Goal: Check status: Check status

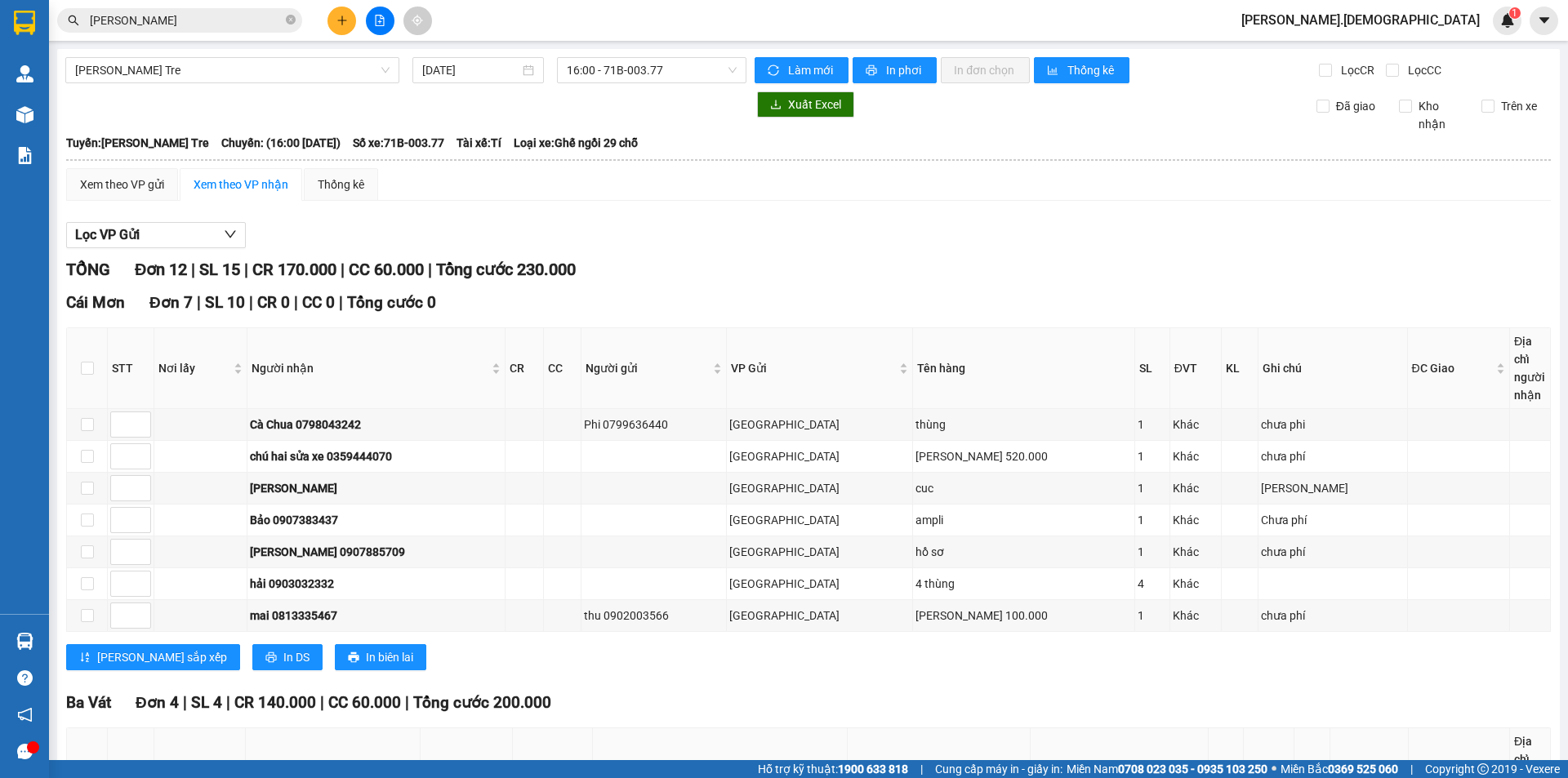
scroll to position [470, 0]
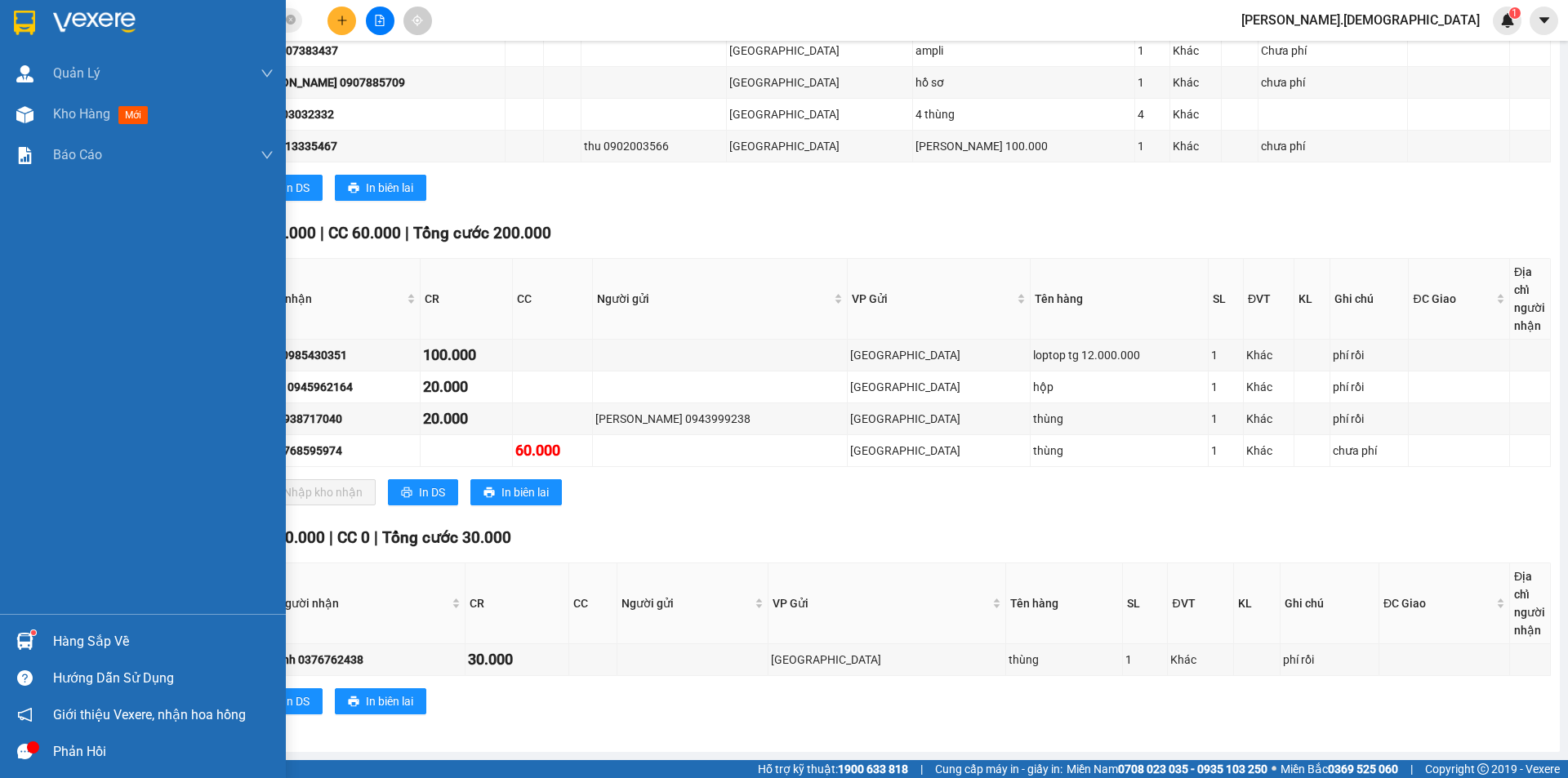
click at [77, 640] on div "Hàng sắp về" at bounding box center [164, 642] width 220 height 25
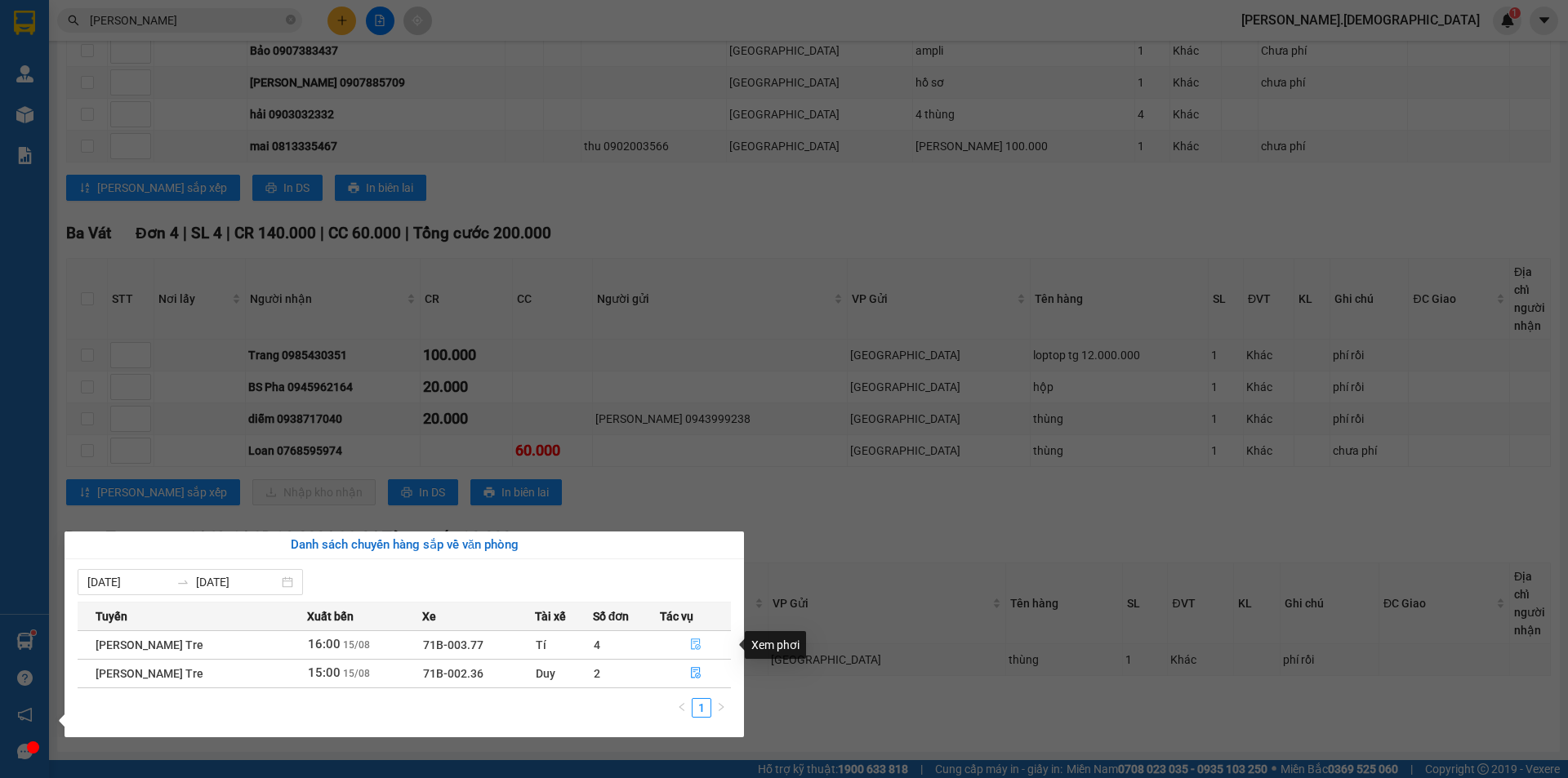
click at [698, 644] on icon "file-done" at bounding box center [696, 644] width 12 height 12
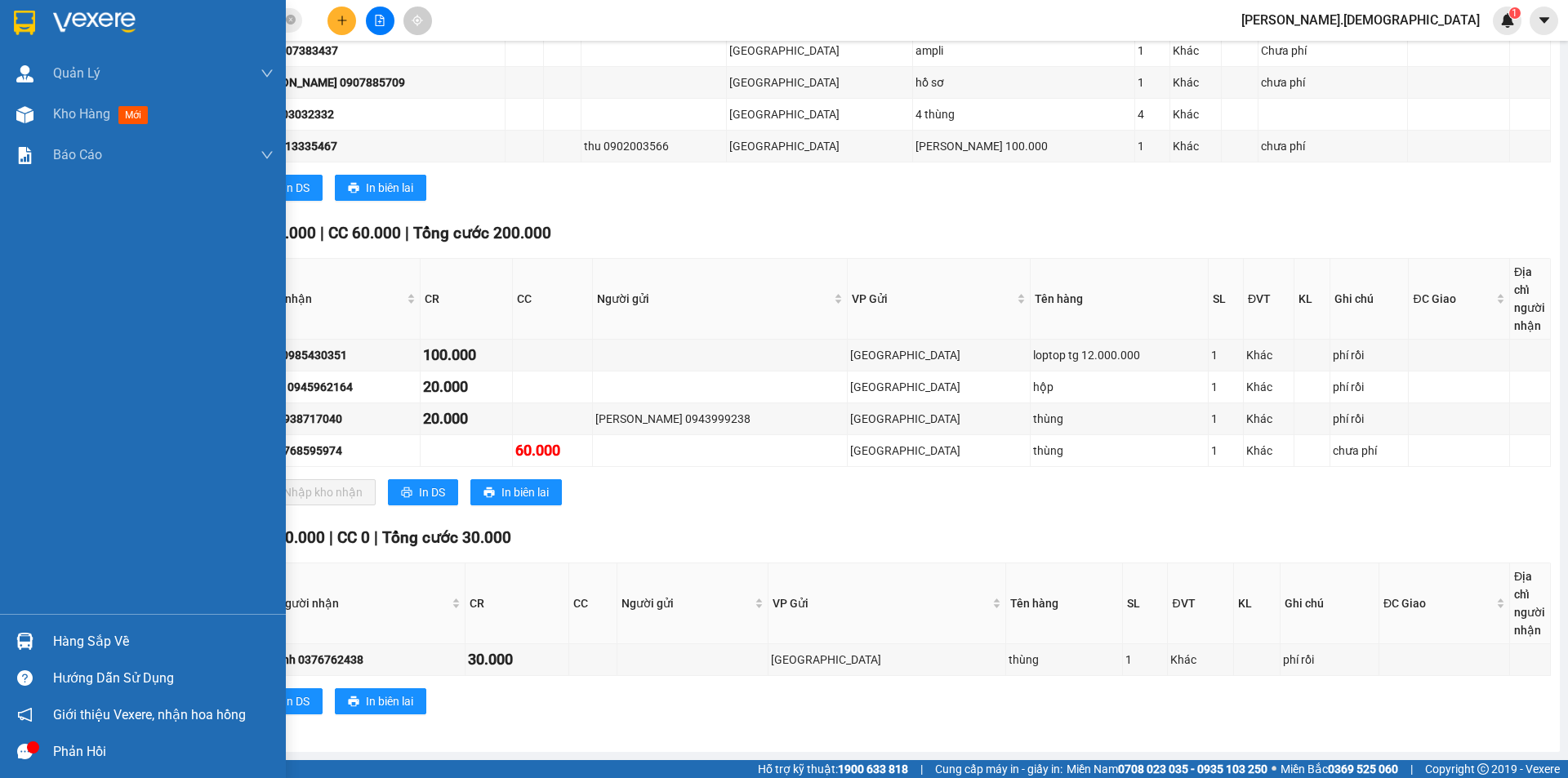
click at [117, 646] on div "Hàng sắp về" at bounding box center [164, 642] width 220 height 25
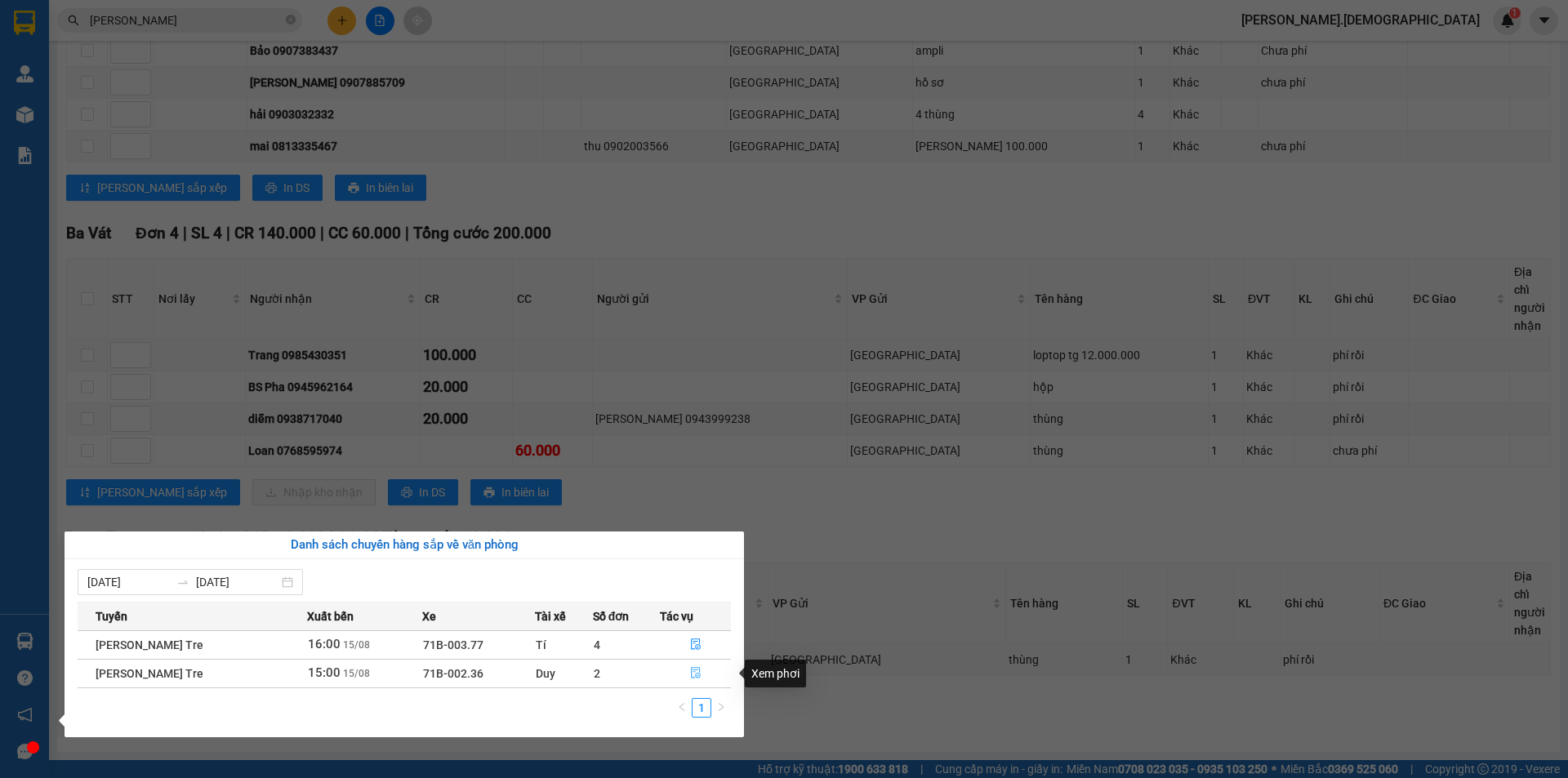
click at [691, 674] on icon "file-done" at bounding box center [696, 673] width 12 height 12
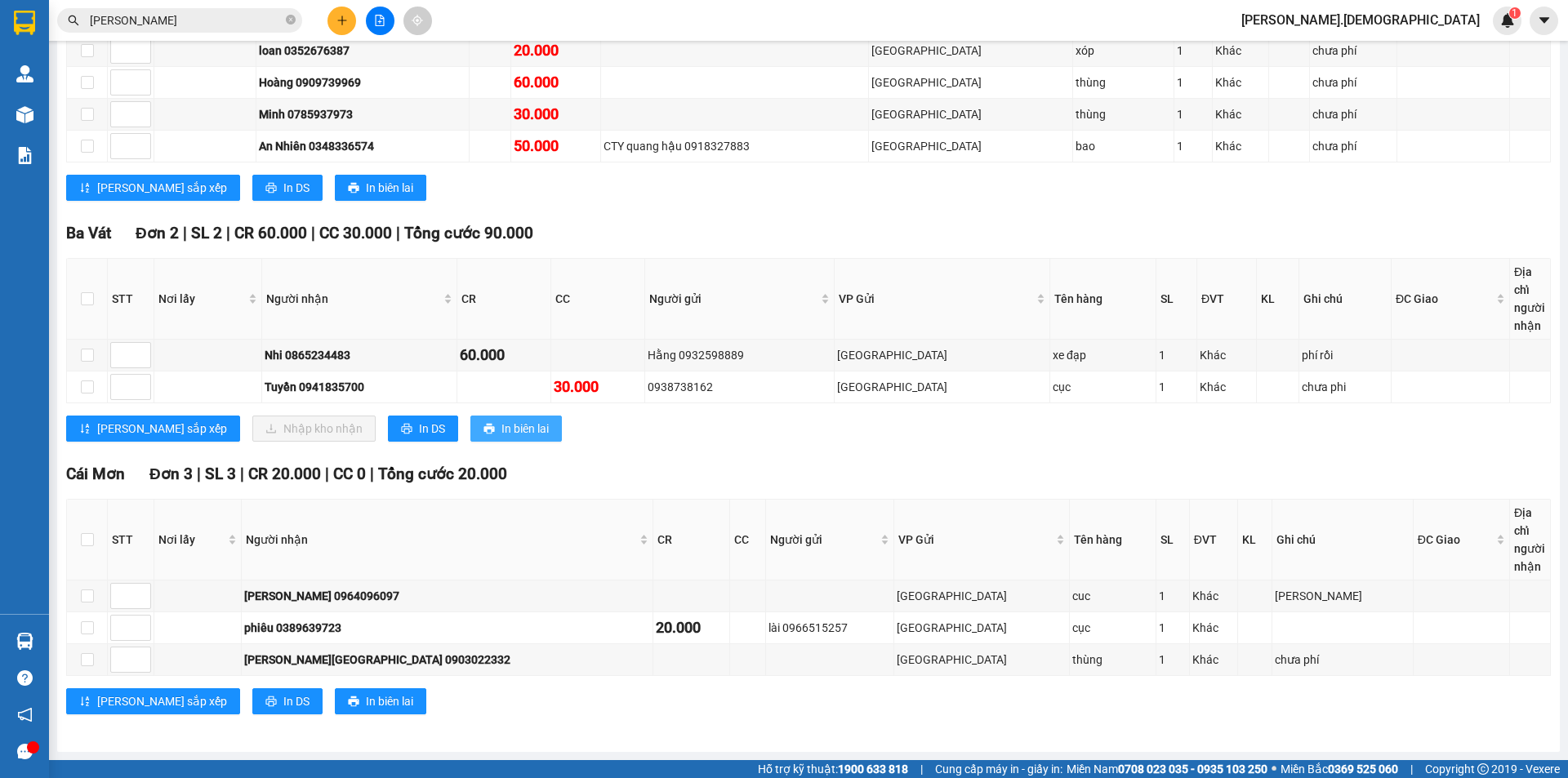
scroll to position [210, 0]
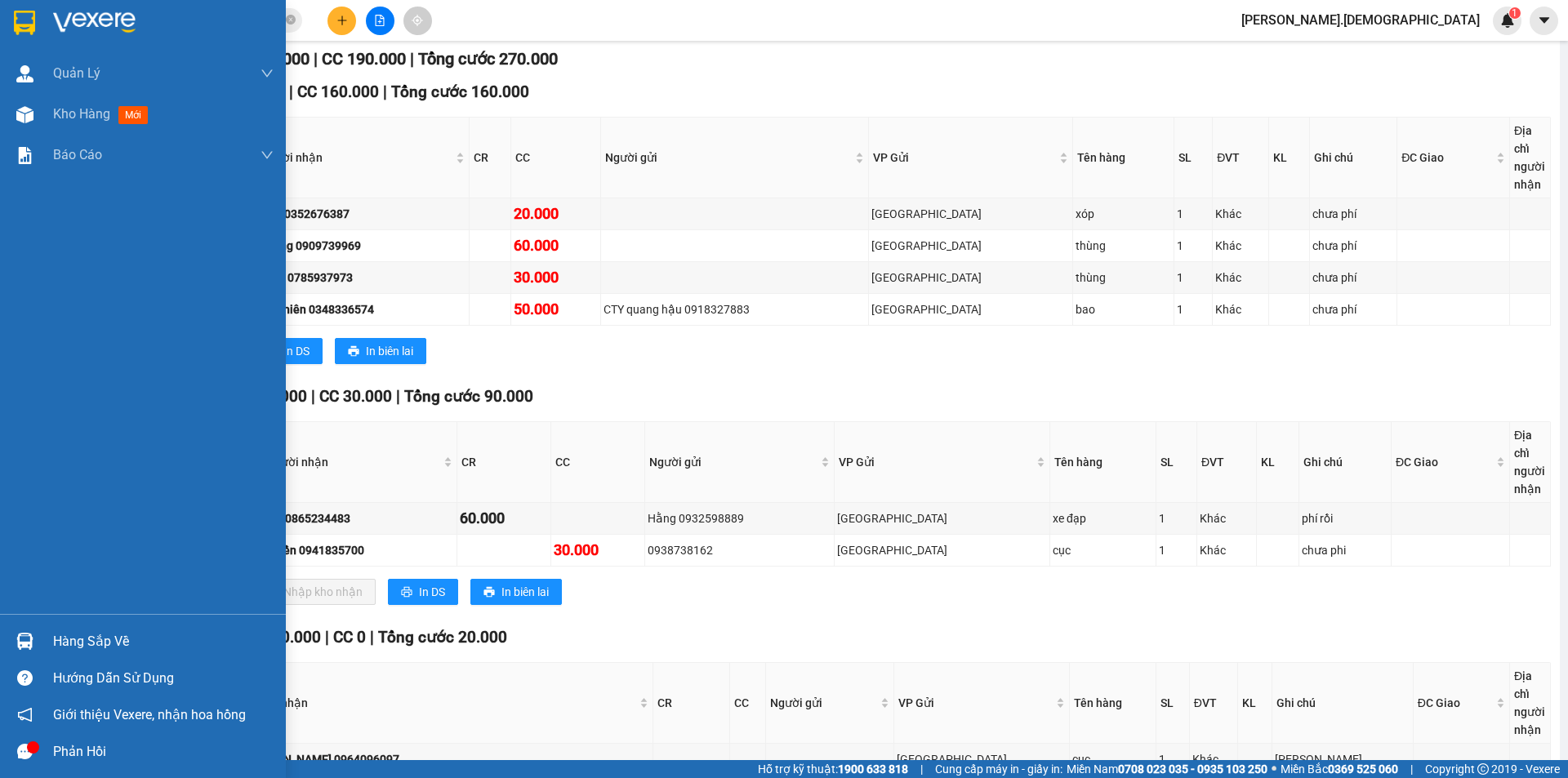
click at [92, 647] on div "Hàng sắp về" at bounding box center [164, 642] width 220 height 25
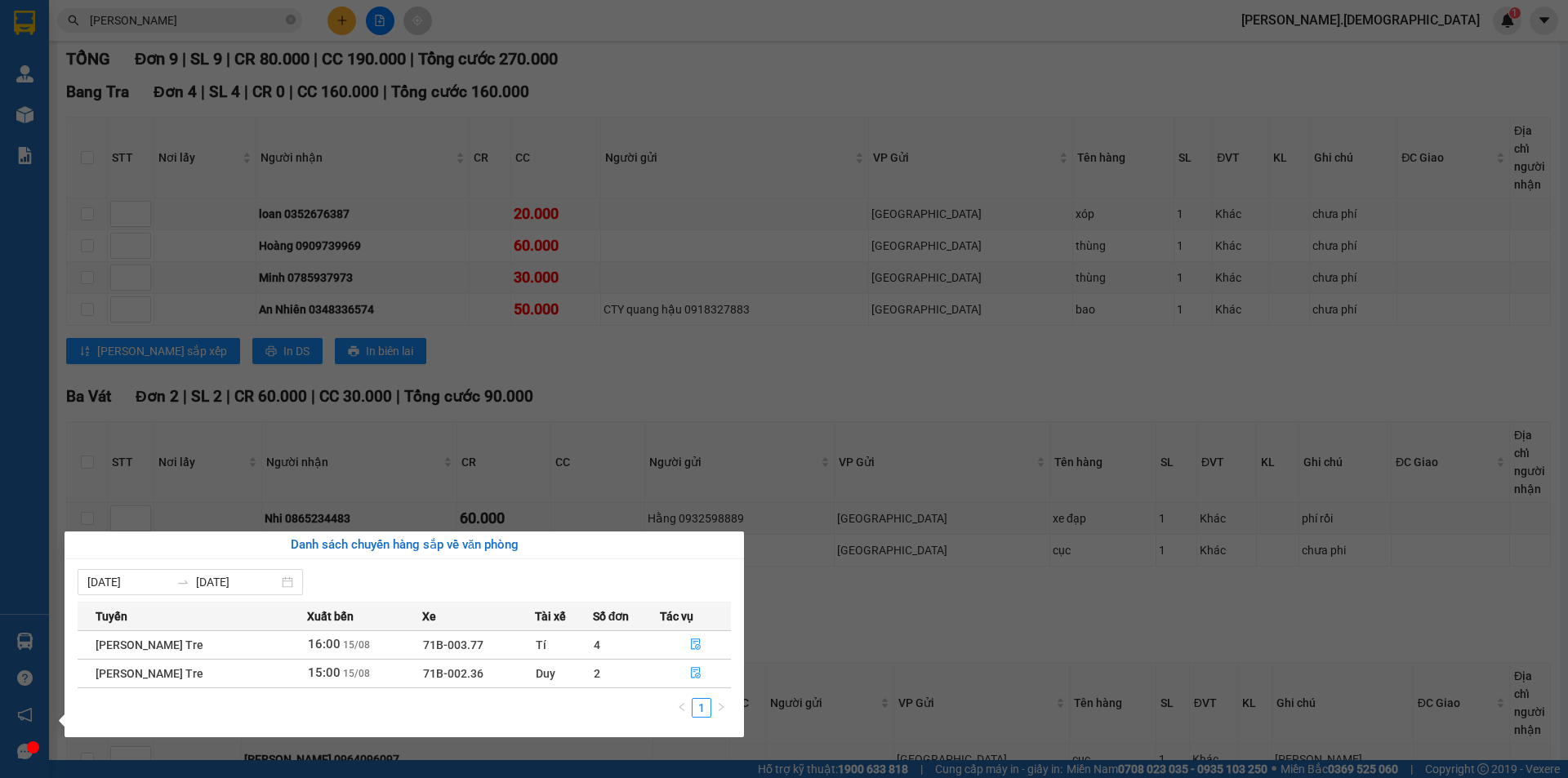
click at [662, 435] on section "Kết quả [PERSON_NAME] ( 6 ) Bộ lọc Mã ĐH Trạng thái Món hàng Thu hộ Tổng [PERSO…" at bounding box center [784, 389] width 1568 height 778
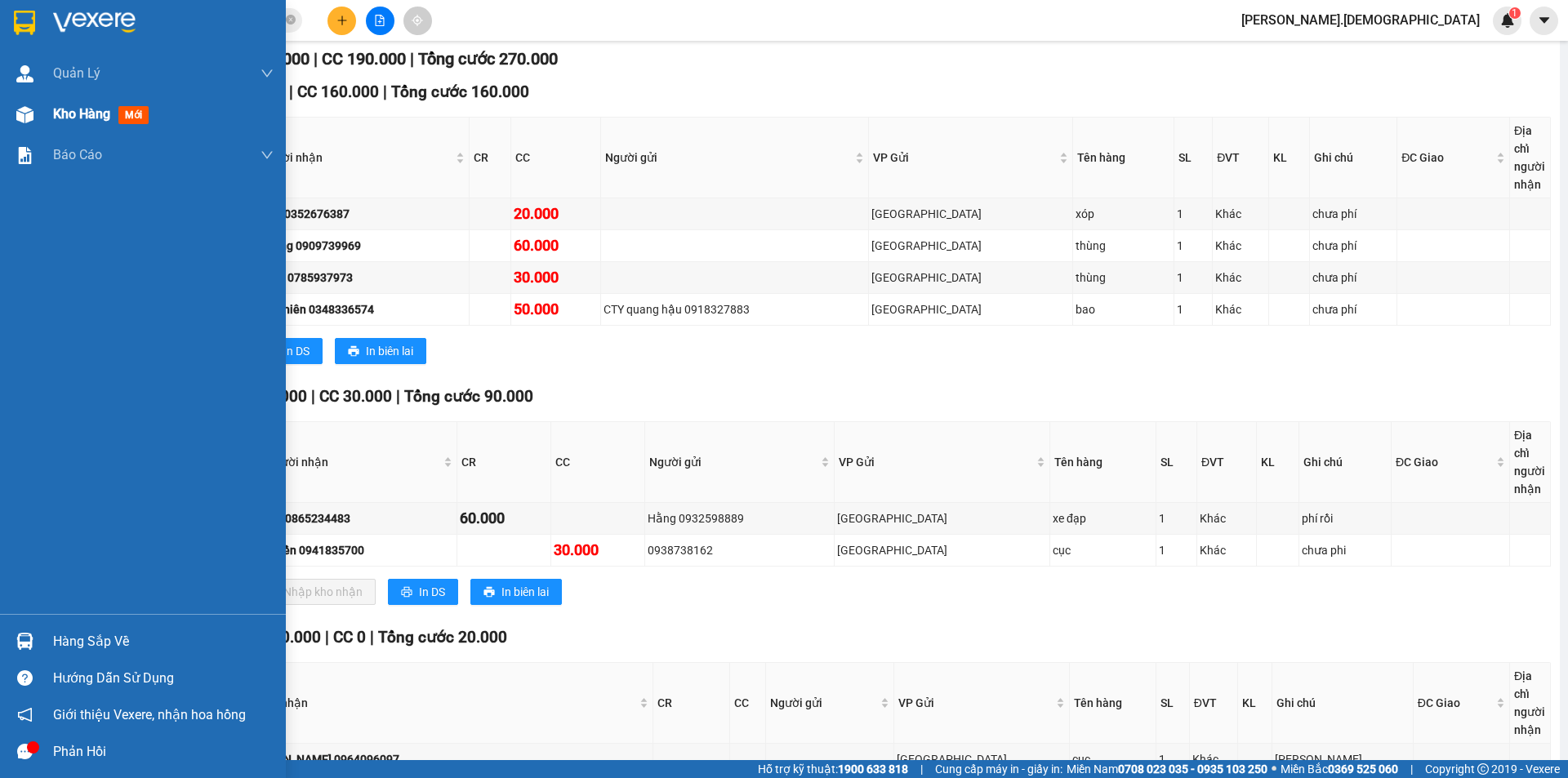
click at [81, 111] on span "Kho hàng" at bounding box center [82, 113] width 58 height 16
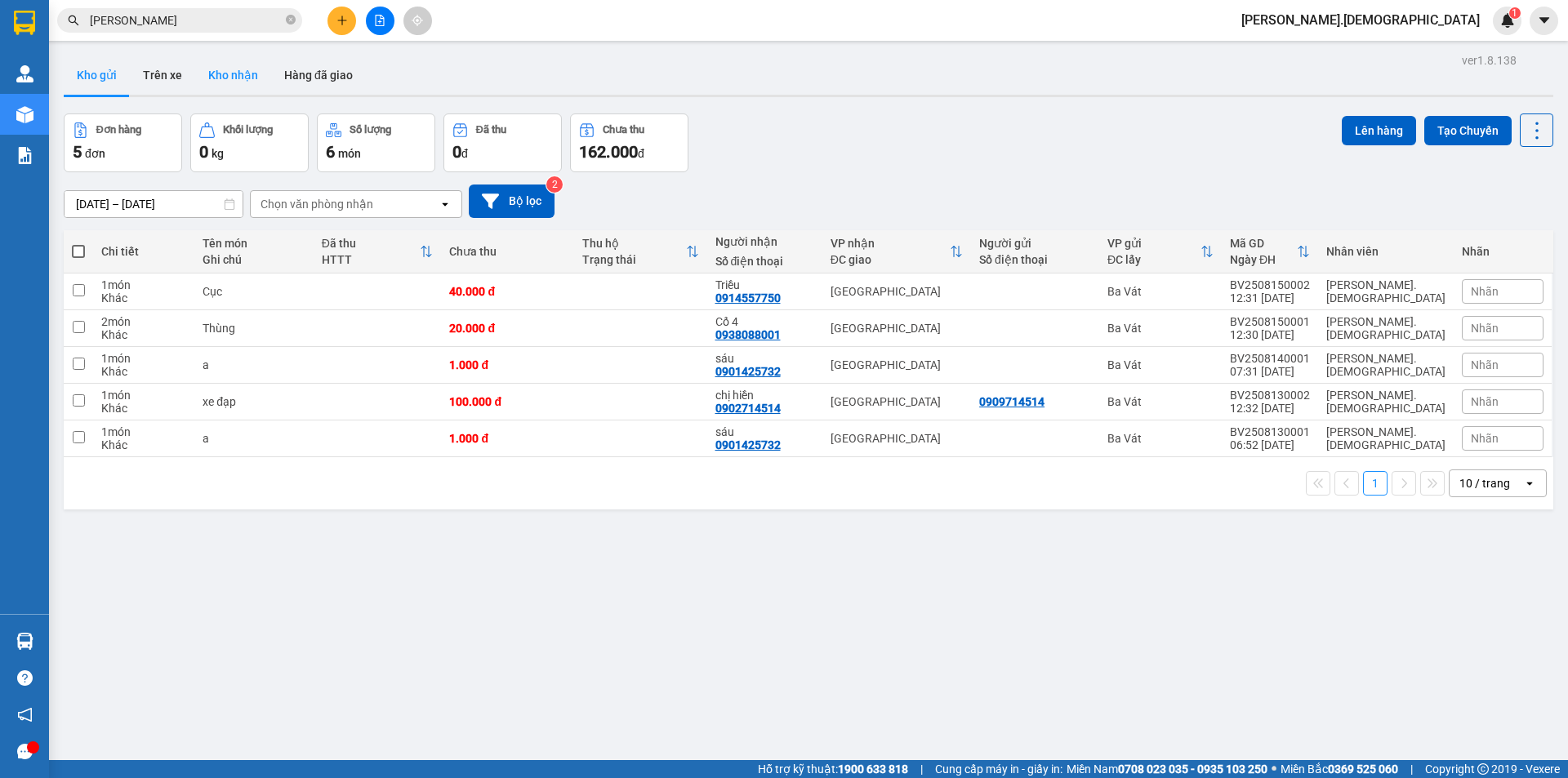
click at [265, 73] on button "Kho nhận" at bounding box center [233, 76] width 76 height 39
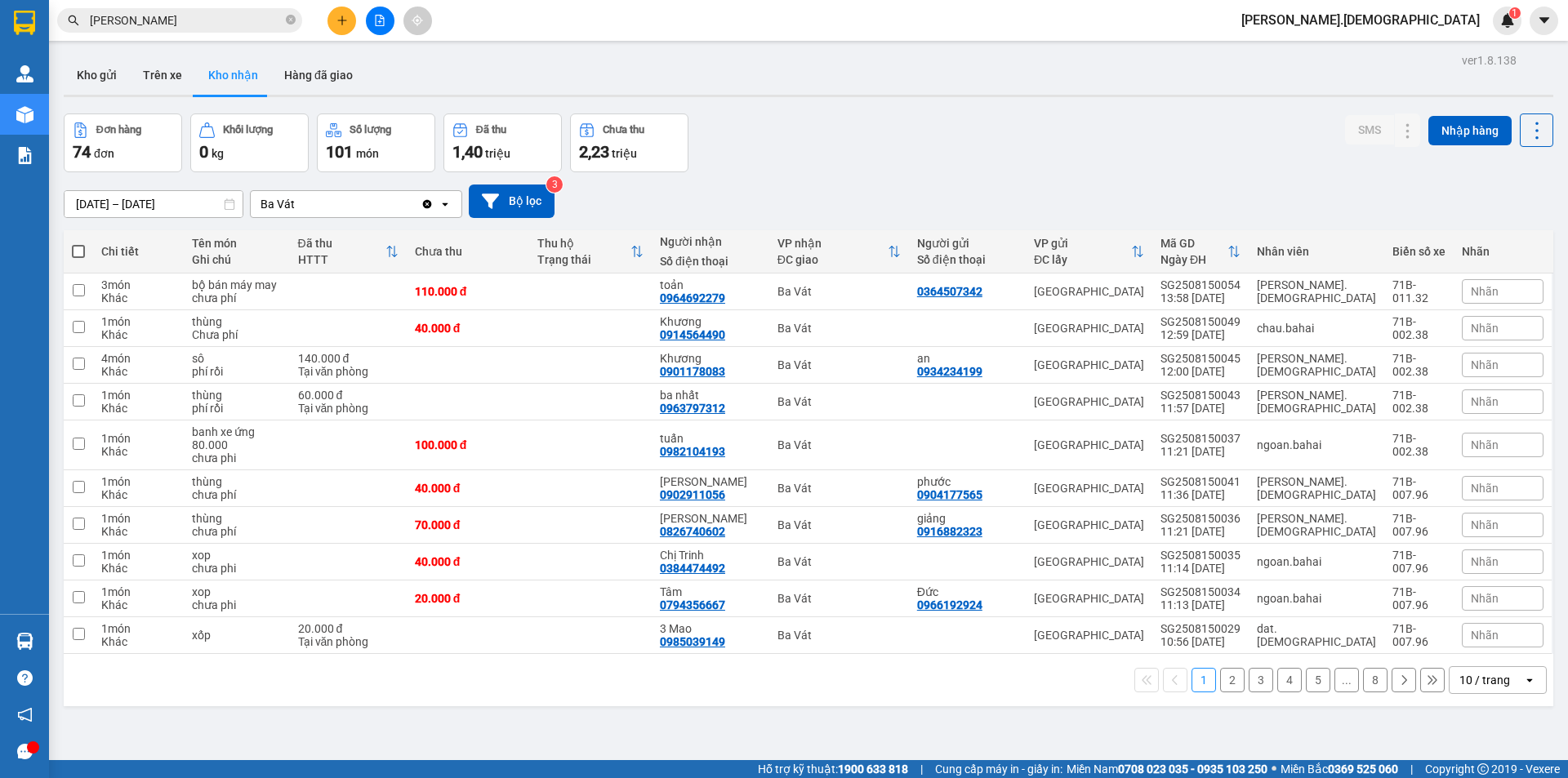
click at [832, 121] on div "Đơn hàng 74 đơn [PERSON_NAME] 0 kg Số [PERSON_NAME] 101 món Đã thu 1,40 [PERSON…" at bounding box center [809, 143] width 1490 height 59
drag, startPoint x: 436, startPoint y: 753, endPoint x: 427, endPoint y: 738, distance: 17.5
click at [436, 751] on div "ver 1.8.138 Kho gửi Trên xe [PERSON_NAME] Hàng đã [PERSON_NAME] hàng 74 đơn [PE…" at bounding box center [809, 438] width 1503 height 778
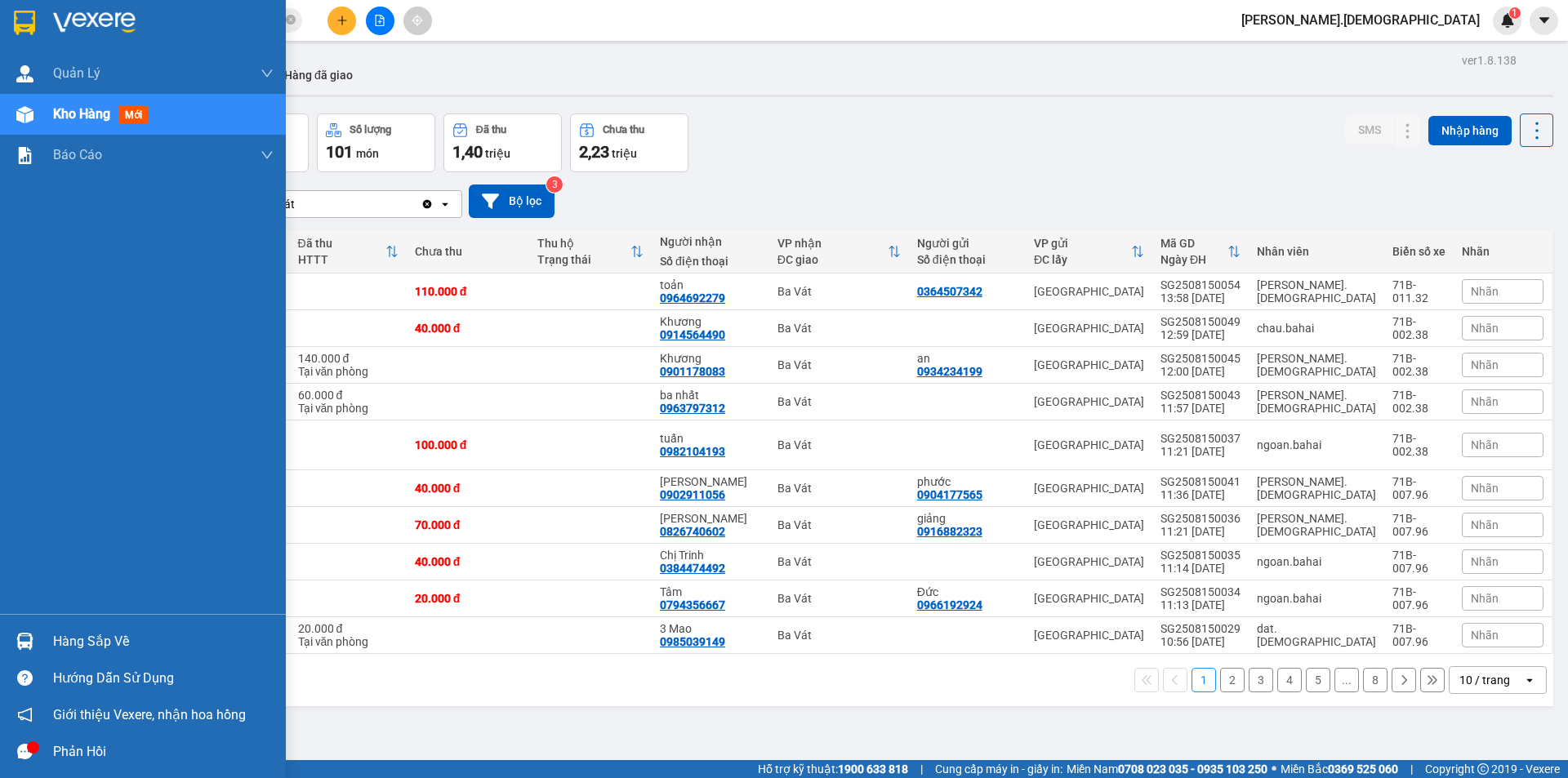
click at [62, 641] on div "Hàng sắp về" at bounding box center [164, 642] width 220 height 25
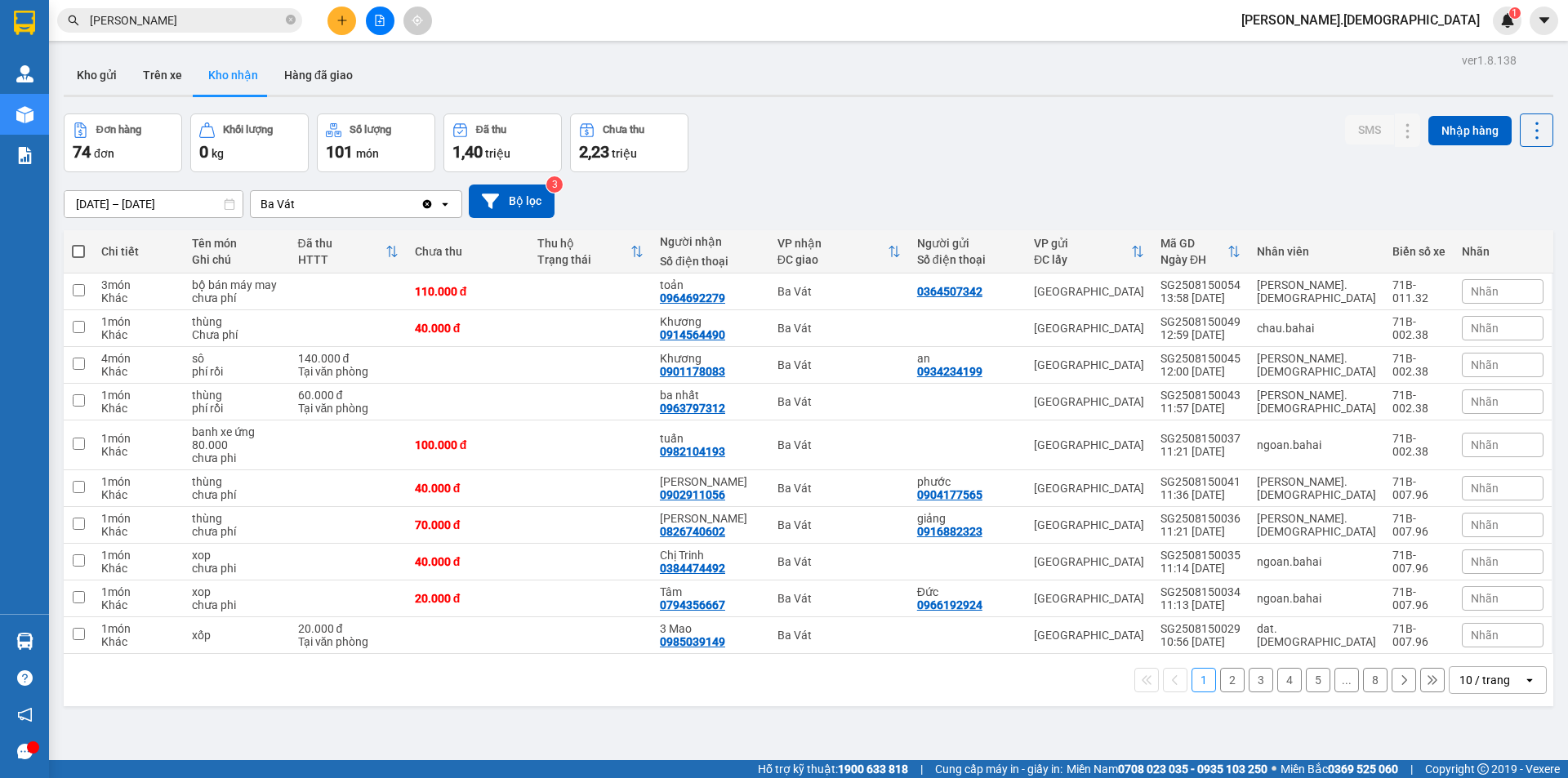
click at [892, 718] on section "Kết quả [PERSON_NAME] ( 6 ) Bộ lọc Mã ĐH Trạng thái Món hàng Thu hộ Tổng [PERSO…" at bounding box center [784, 389] width 1568 height 778
click at [1226, 668] on button "2" at bounding box center [1233, 680] width 25 height 25
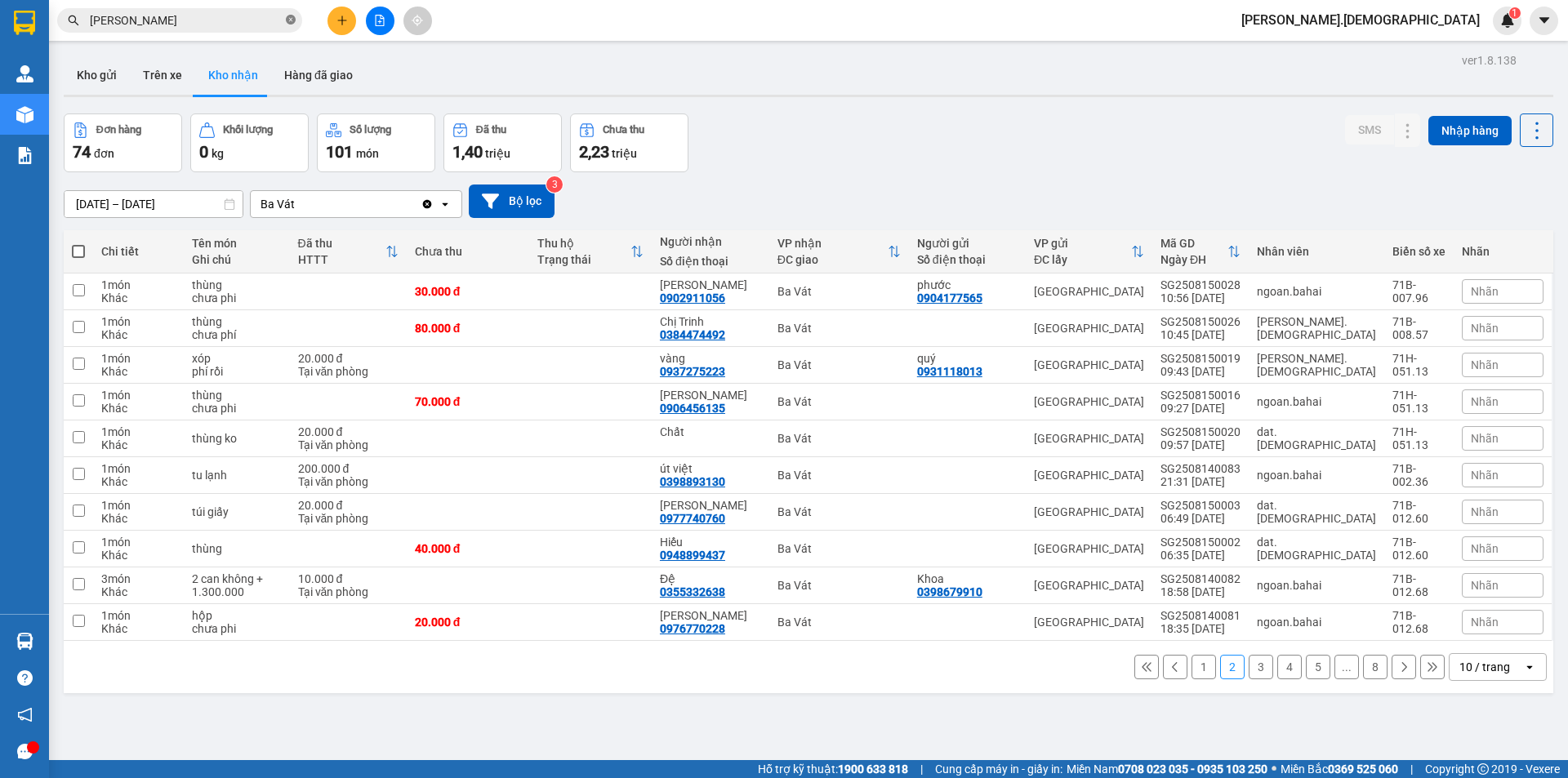
click at [293, 22] on icon "close-circle" at bounding box center [291, 20] width 10 height 10
click at [262, 30] on span at bounding box center [180, 21] width 245 height 25
click at [186, 28] on input "text" at bounding box center [186, 21] width 193 height 18
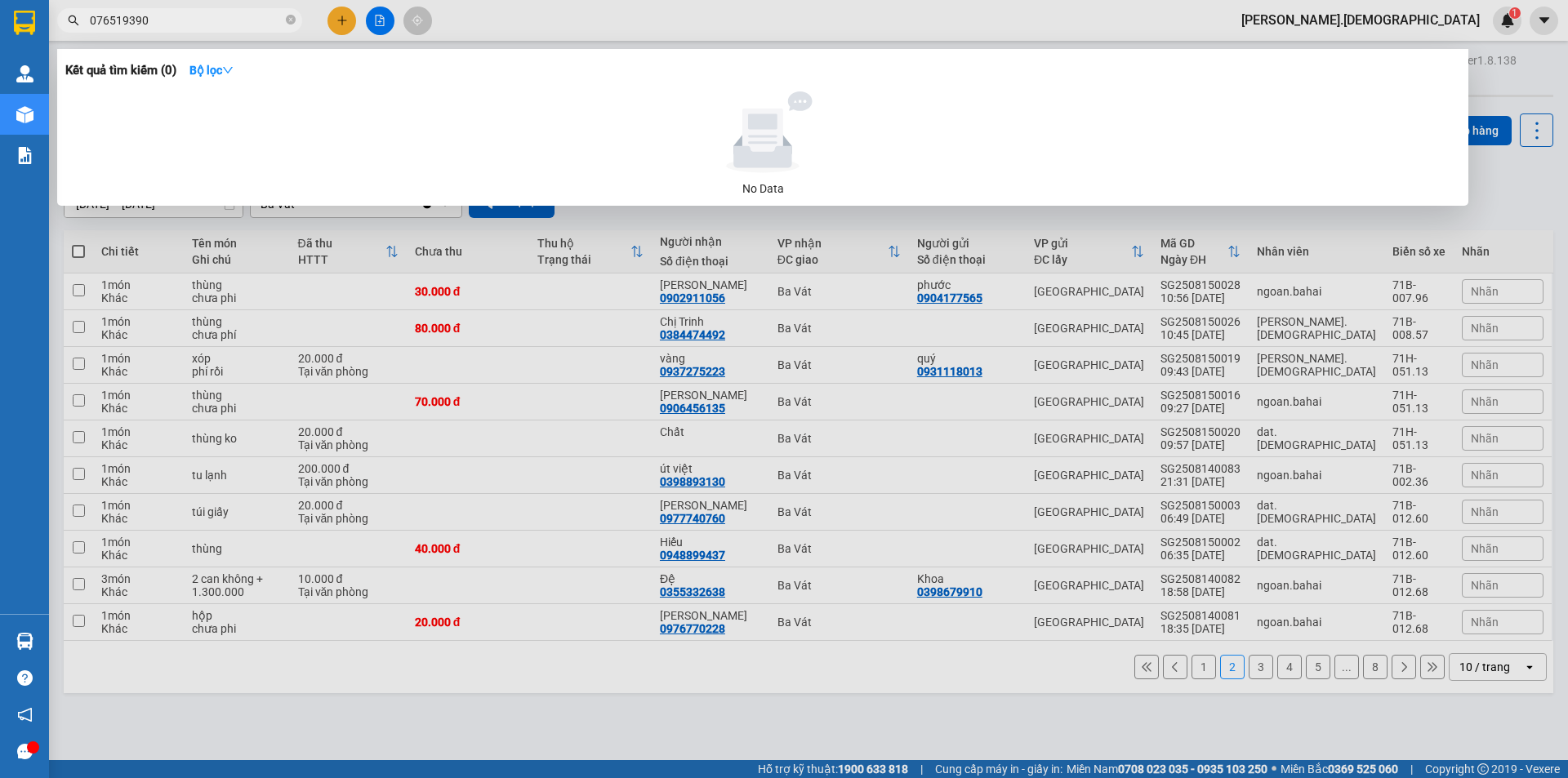
click at [159, 21] on input "076519390" at bounding box center [186, 21] width 193 height 18
click at [114, 19] on input "076519390" at bounding box center [186, 21] width 193 height 18
type input "076519390"
click at [641, 297] on div at bounding box center [784, 389] width 1568 height 778
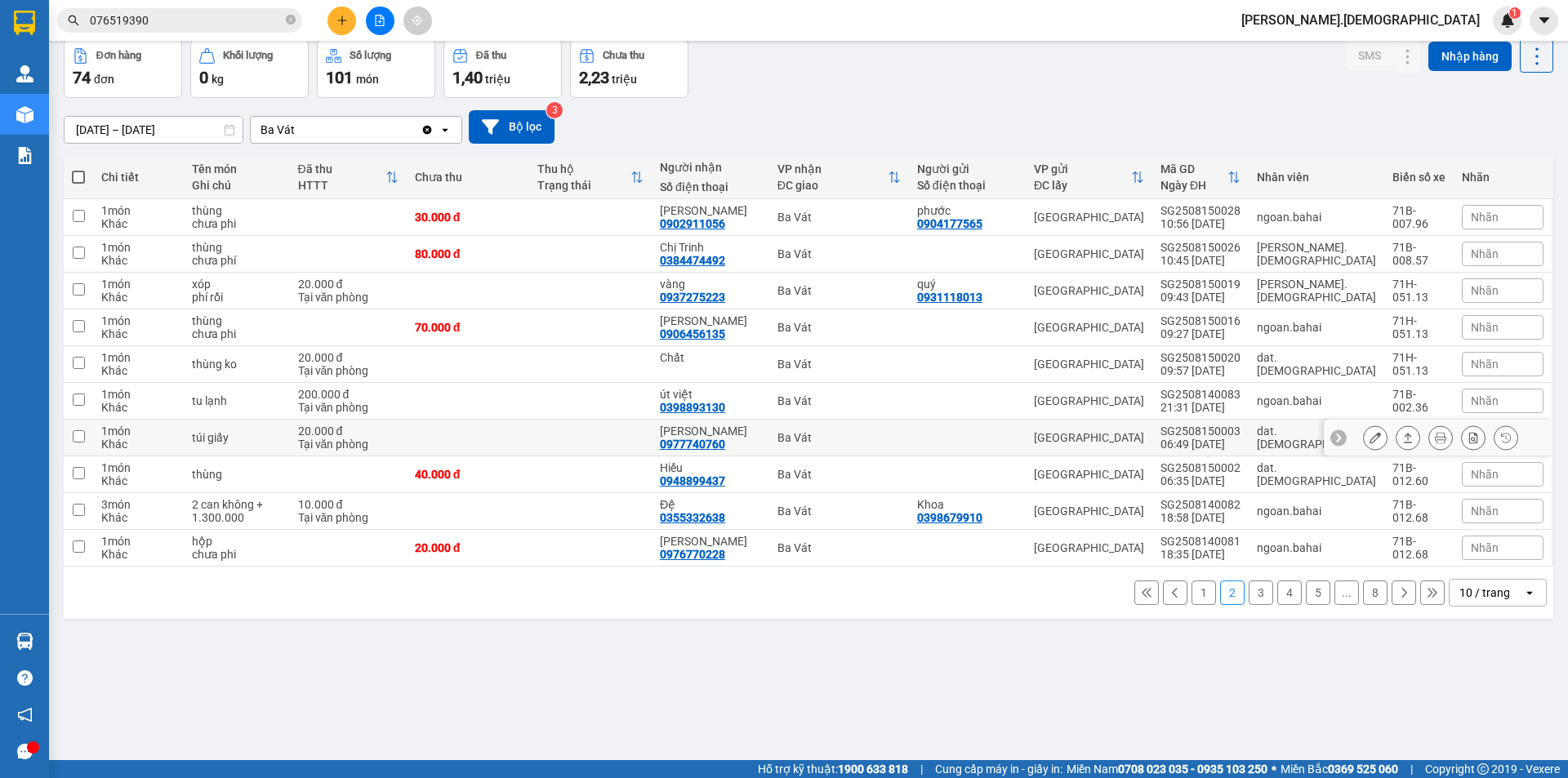
scroll to position [75, 0]
click at [1249, 594] on button "3" at bounding box center [1261, 592] width 25 height 25
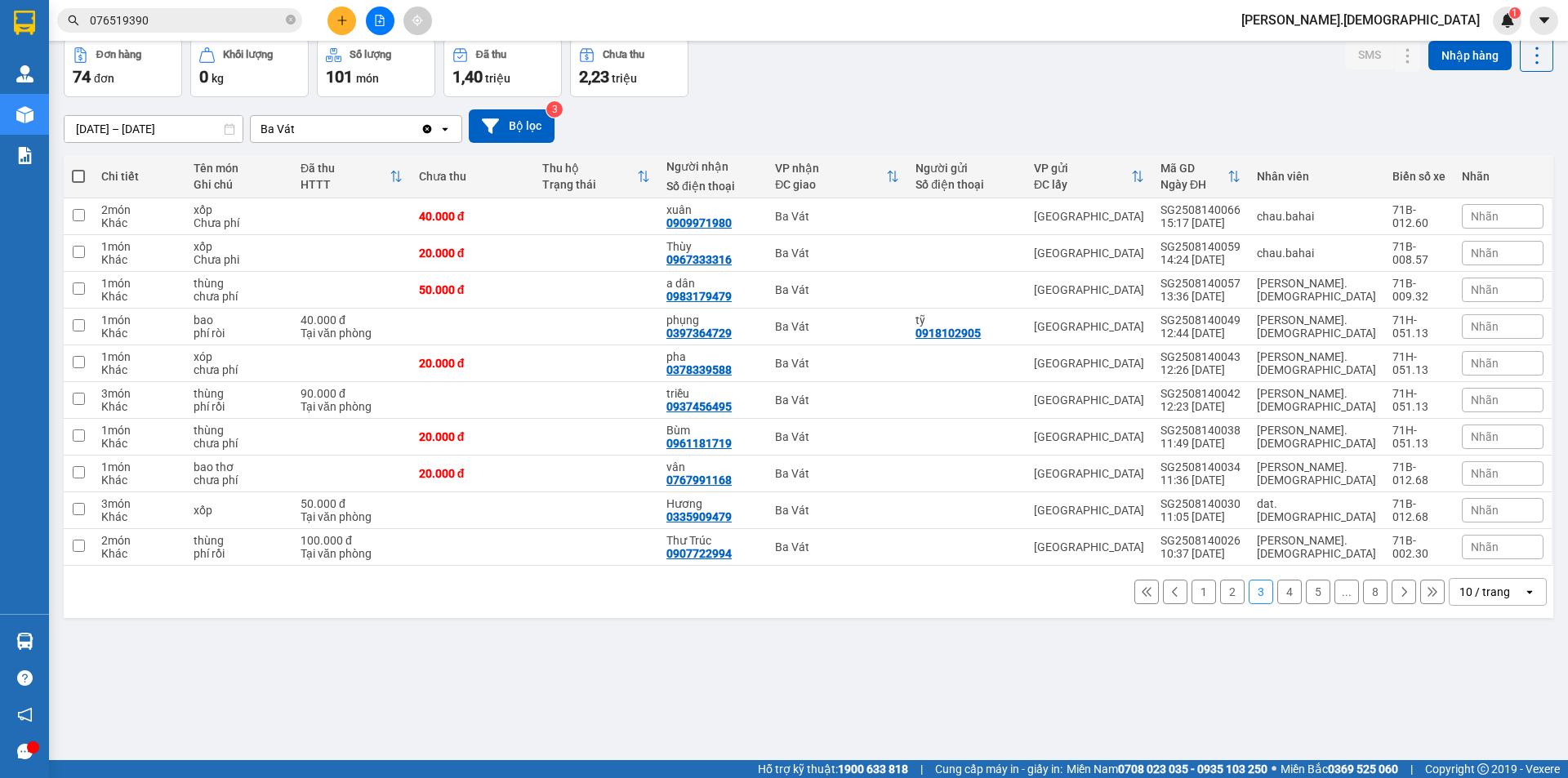
click at [1230, 603] on button "2" at bounding box center [1233, 592] width 25 height 25
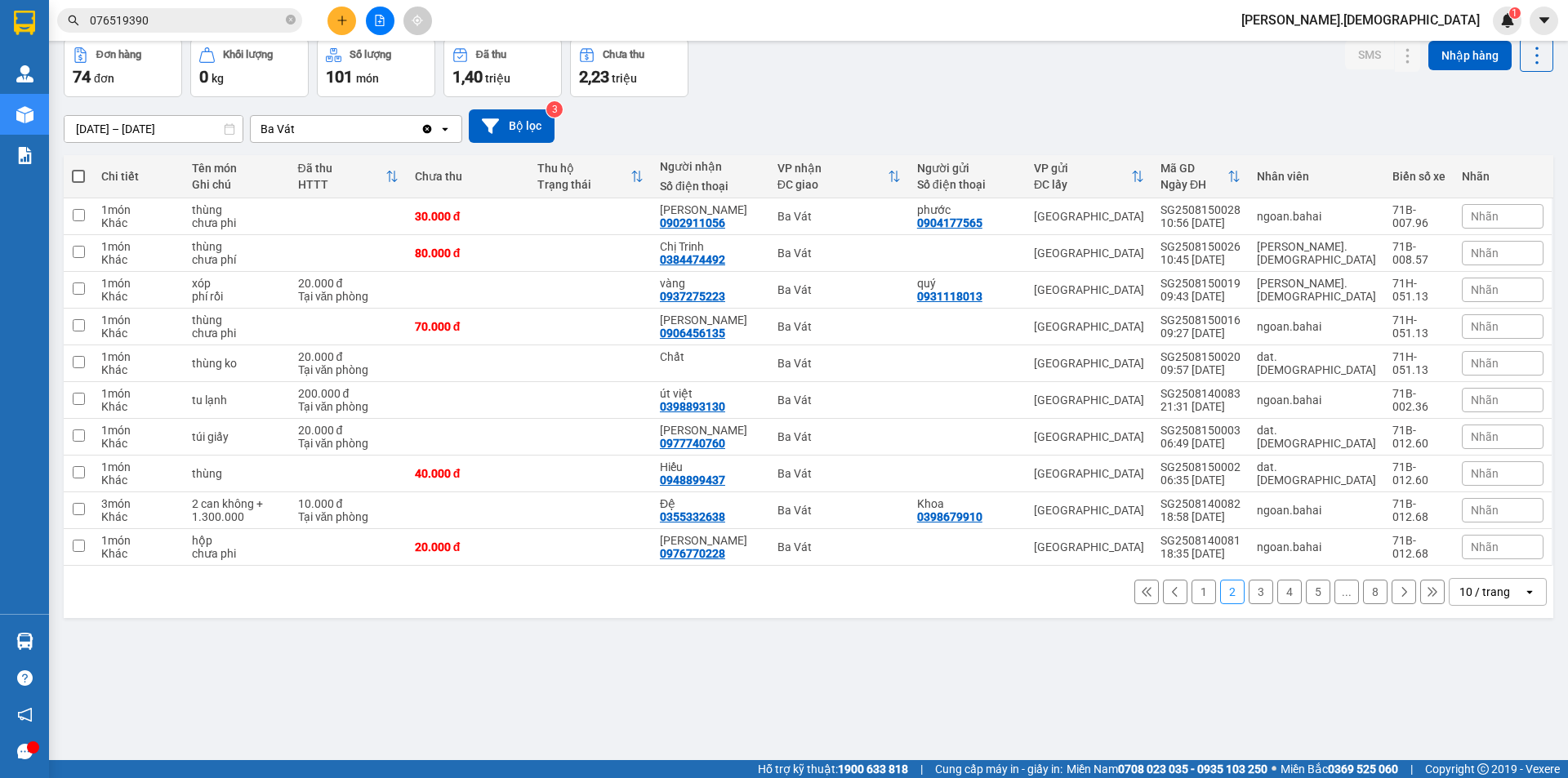
click at [1192, 596] on button "1" at bounding box center [1204, 592] width 25 height 25
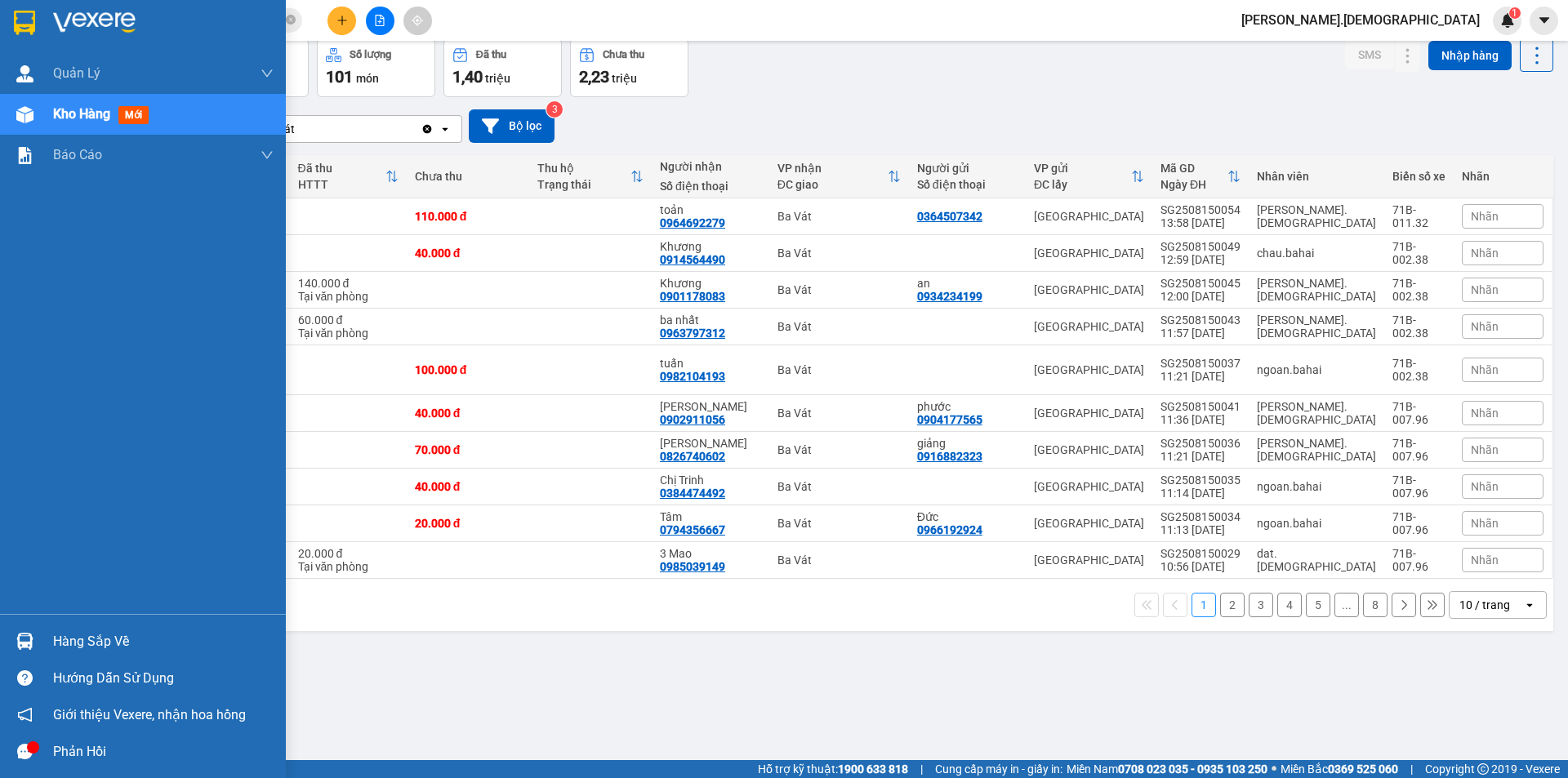
click at [91, 640] on div "Hàng sắp về" at bounding box center [164, 642] width 220 height 25
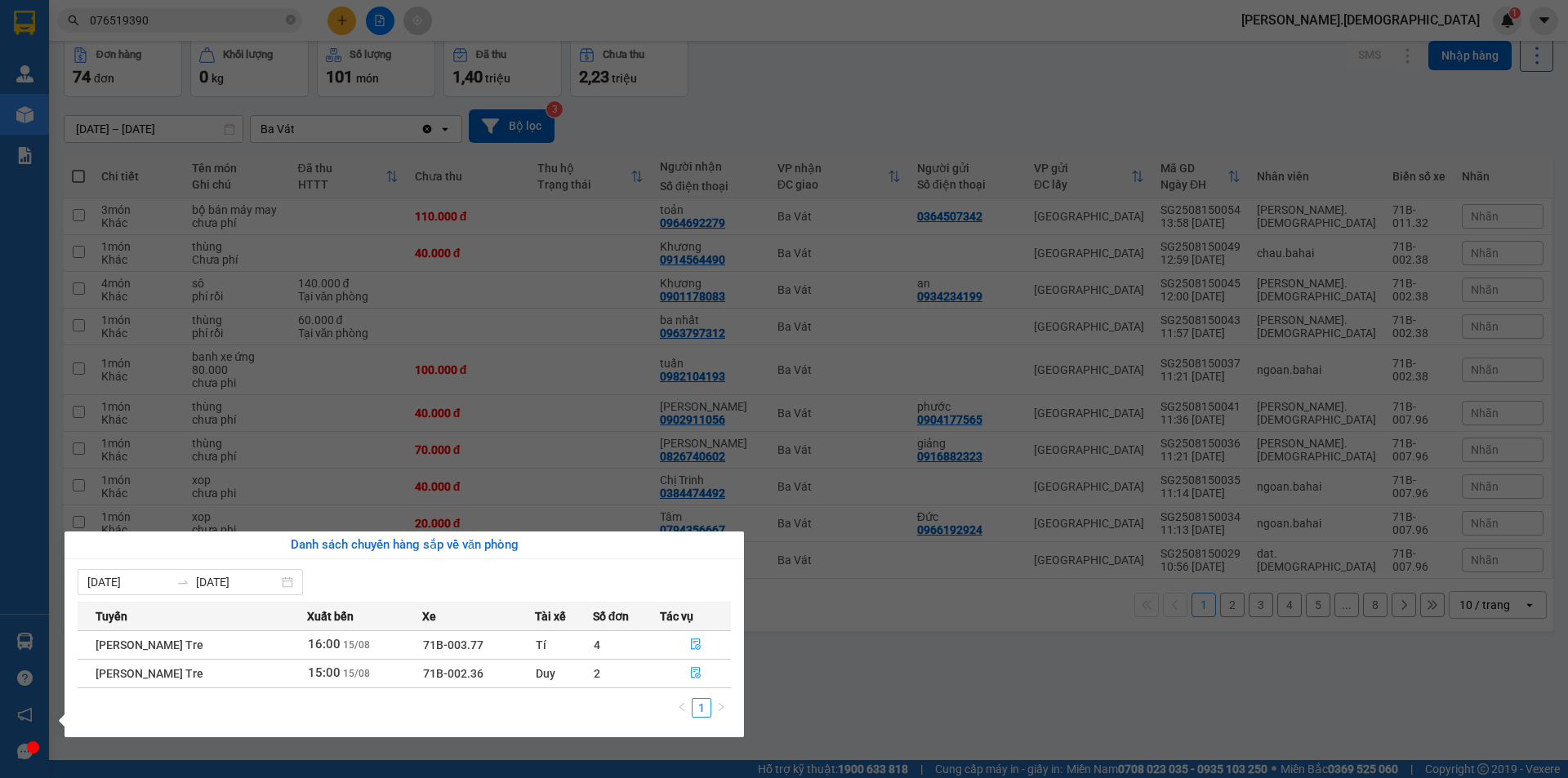
click at [556, 339] on section "Kết quả [PERSON_NAME] ( 0 ) Bộ lọc No Data 076519390 [PERSON_NAME].bahai 1 [PER…" at bounding box center [784, 389] width 1568 height 778
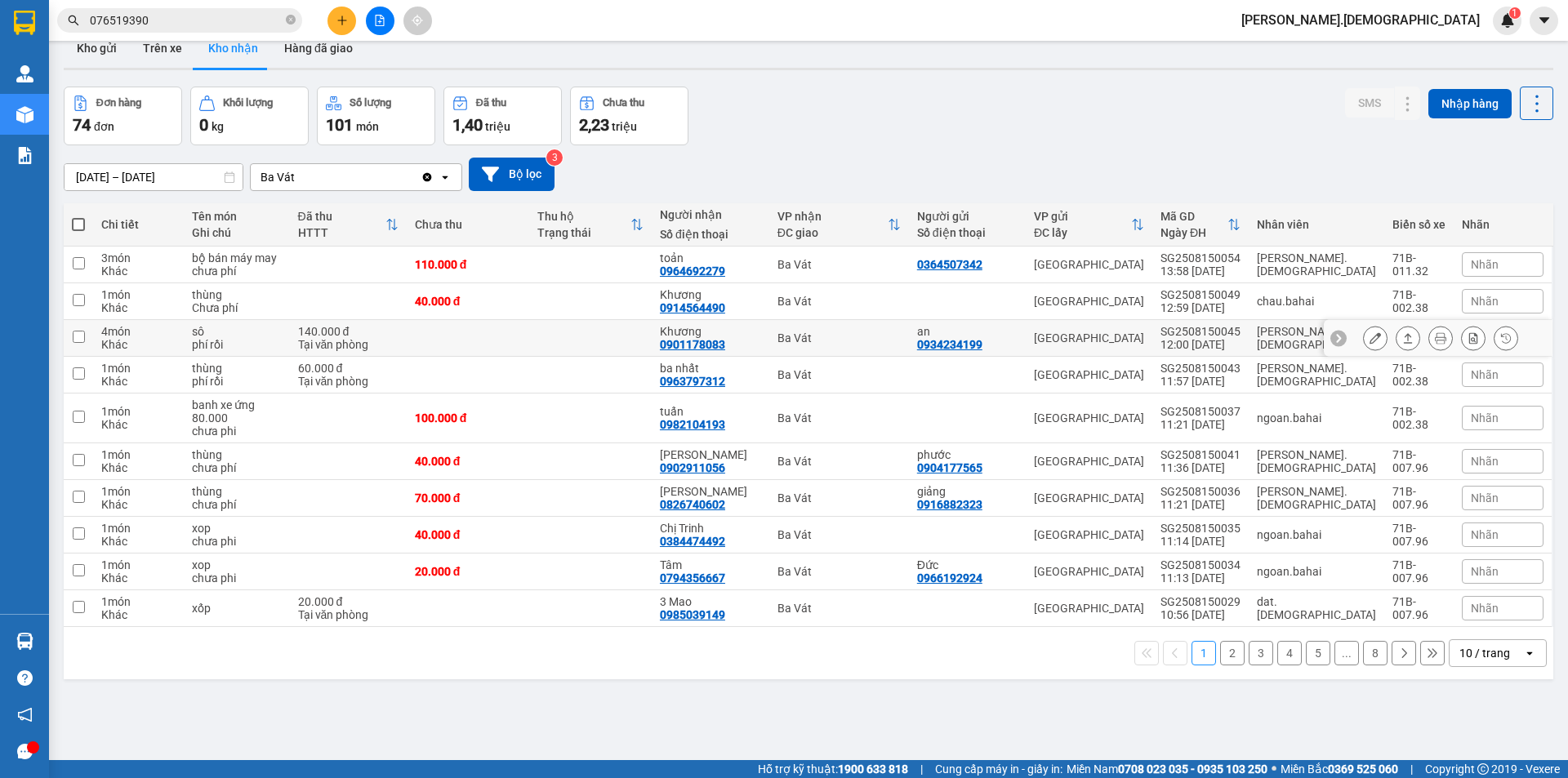
scroll to position [0, 0]
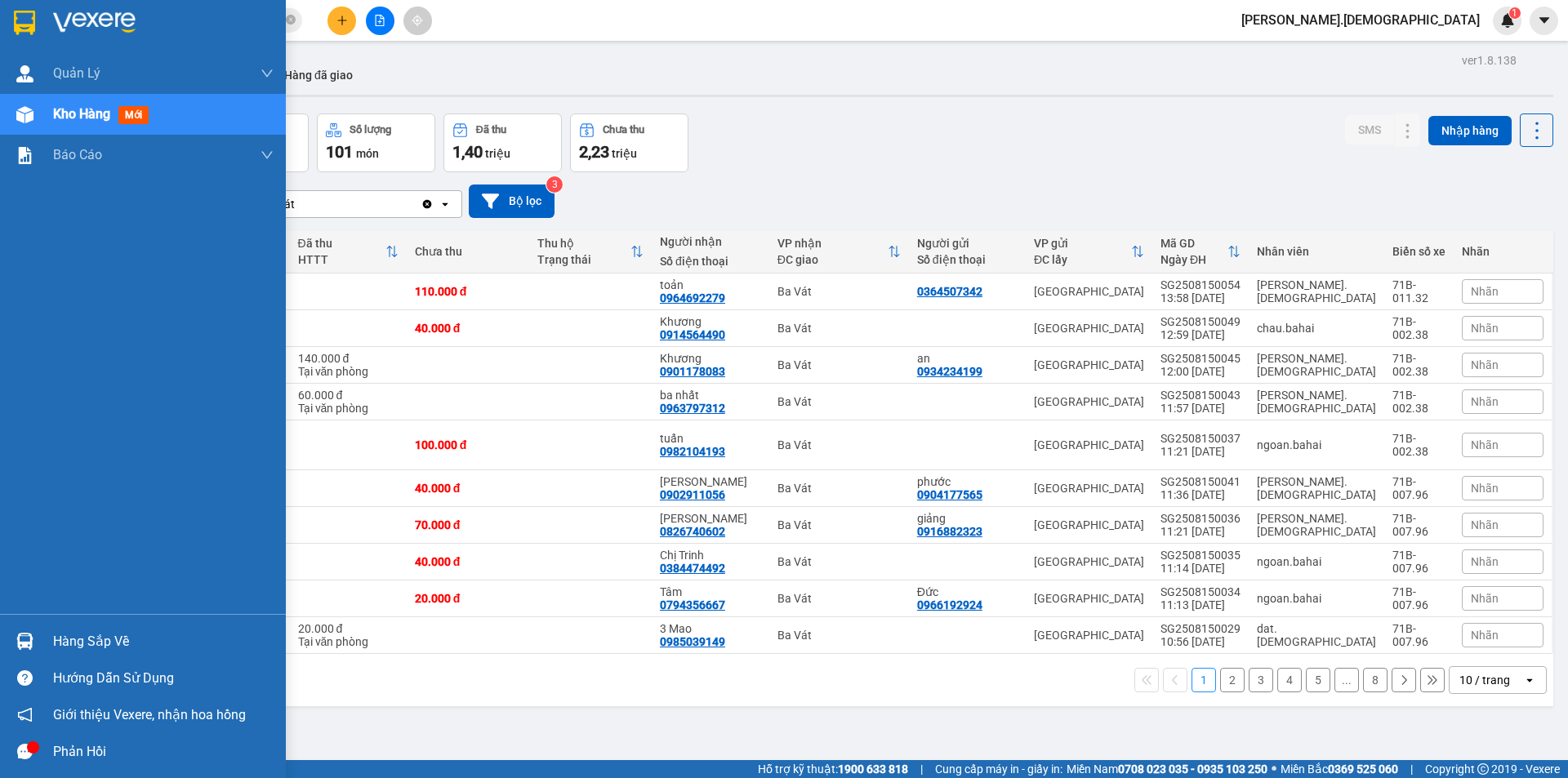
click at [79, 642] on div "Hàng sắp về" at bounding box center [164, 642] width 220 height 25
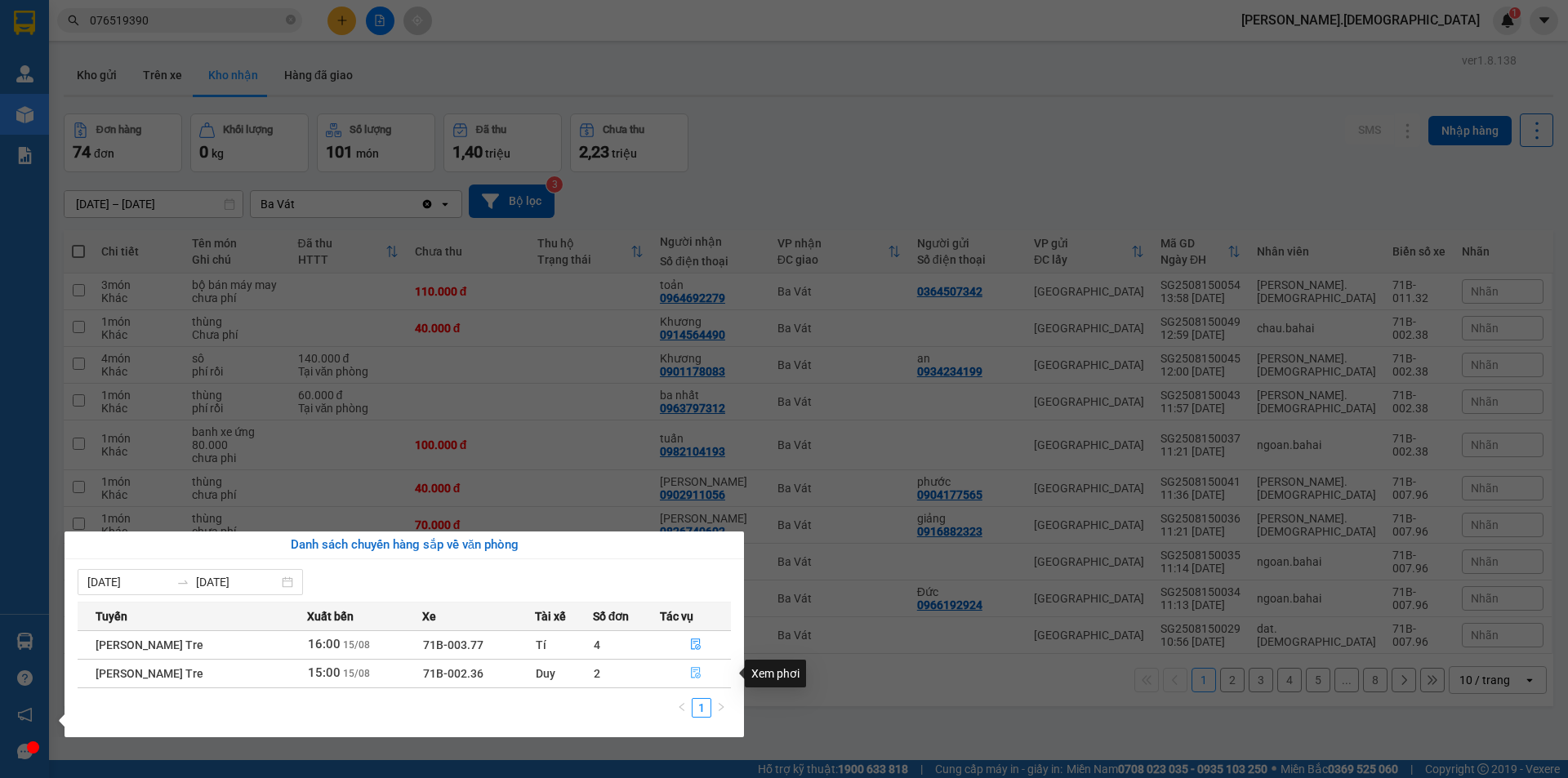
click at [701, 671] on icon "file-done" at bounding box center [696, 673] width 12 height 12
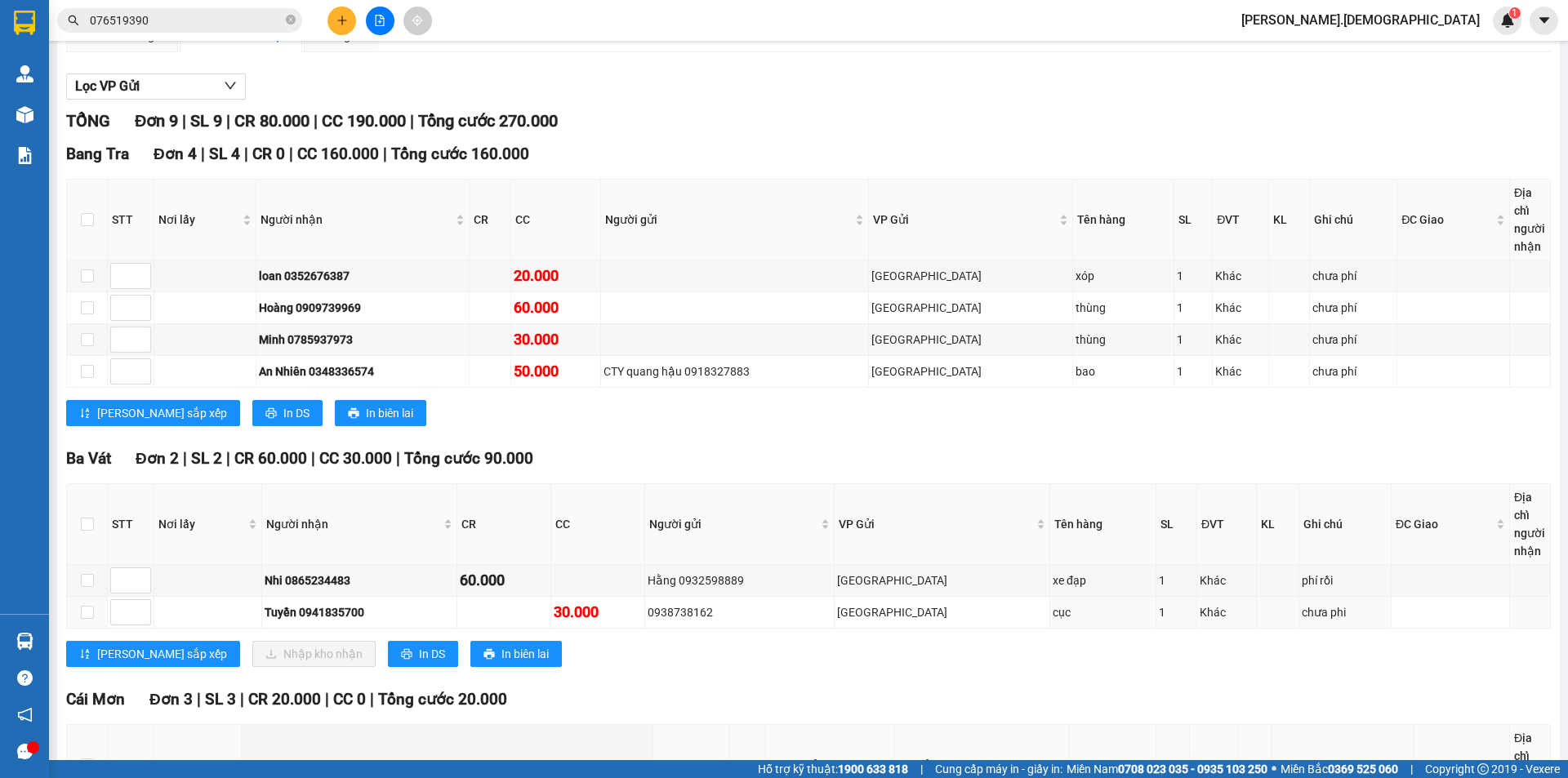
scroll to position [374, 0]
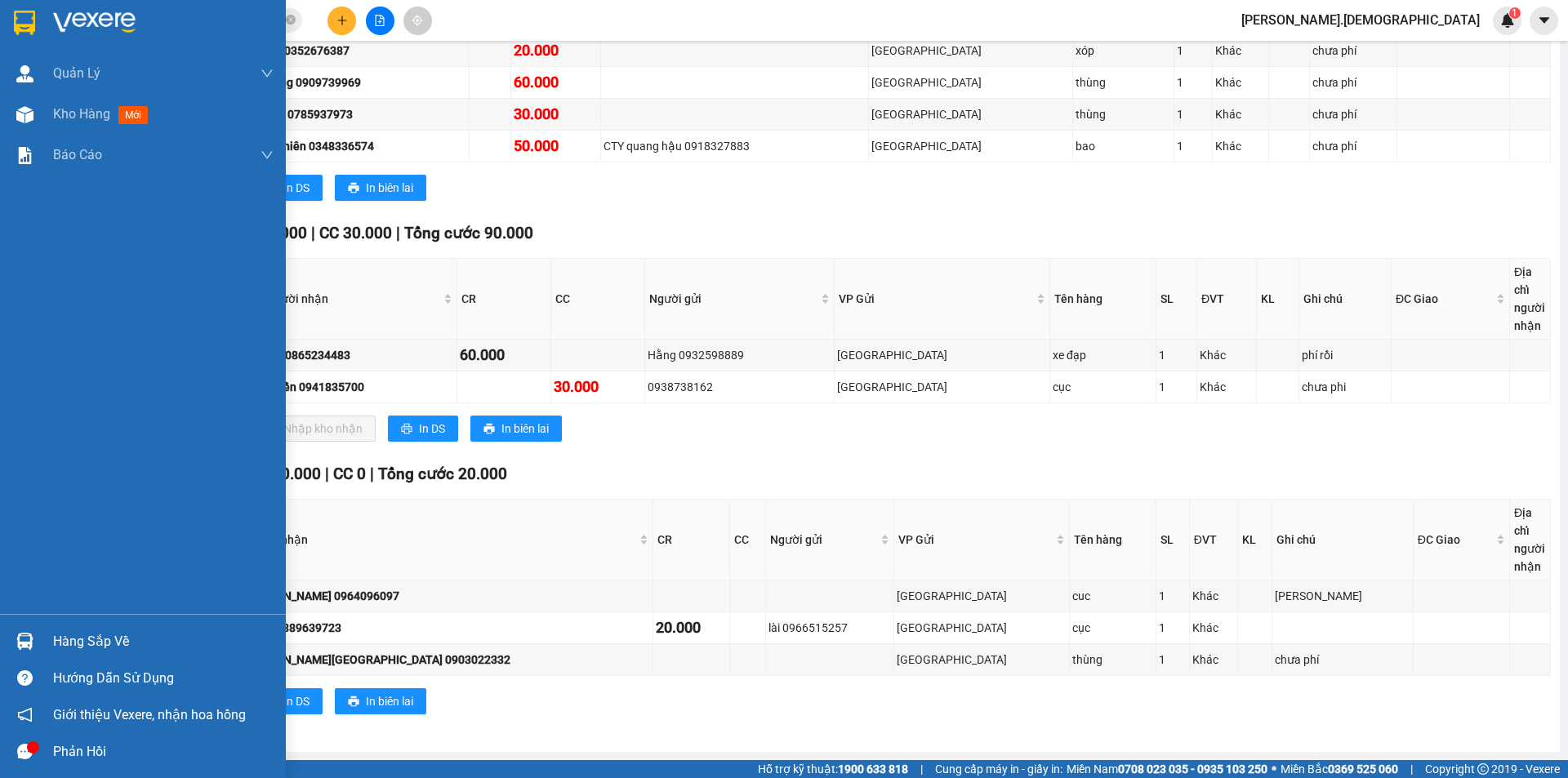
click at [76, 634] on div "Hàng sắp về" at bounding box center [164, 642] width 220 height 25
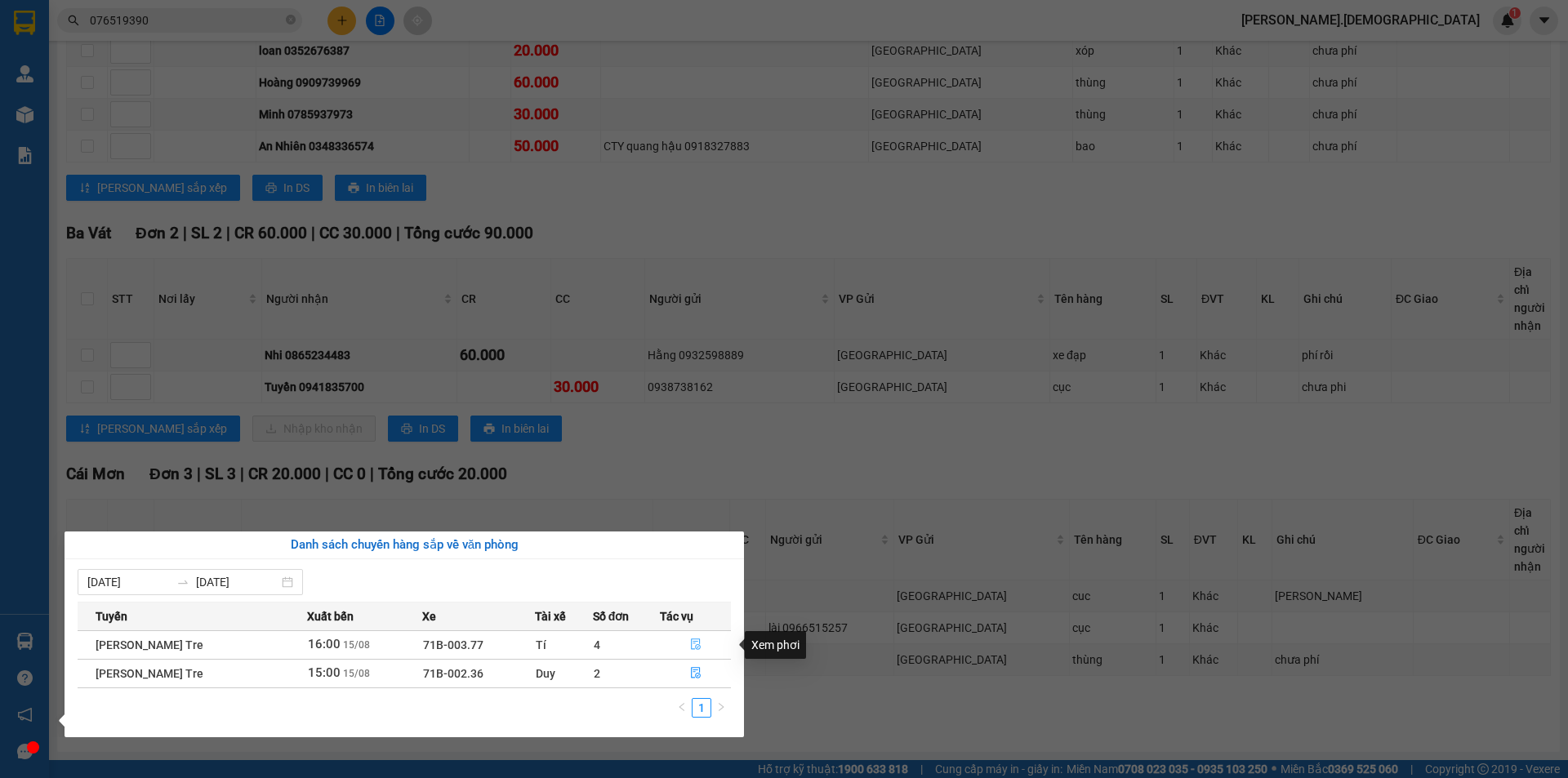
click at [695, 647] on icon "file-done" at bounding box center [696, 644] width 12 height 12
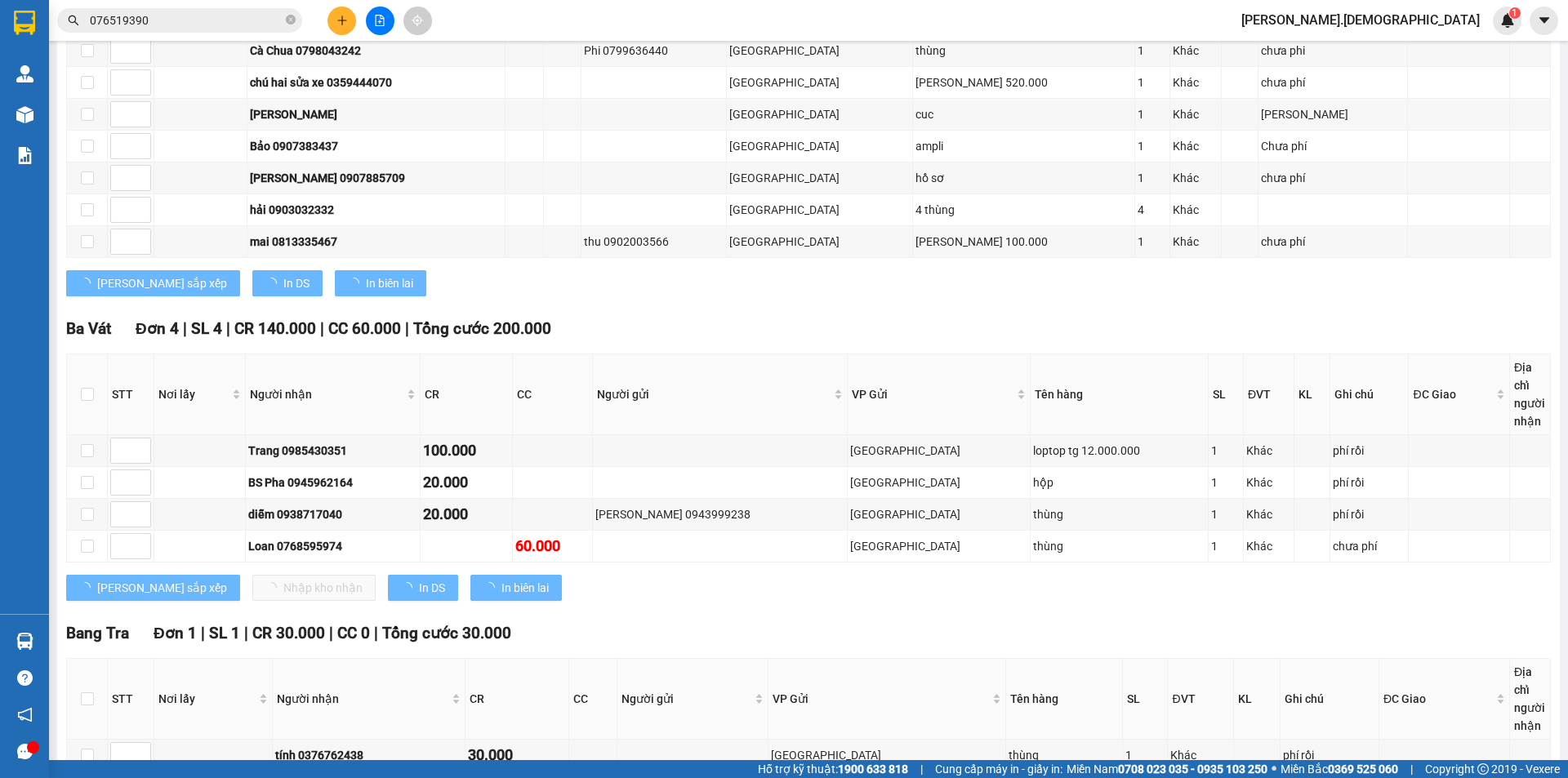
scroll to position [470, 0]
